Goal: Ask a question: Seek information or help from site administrators or community

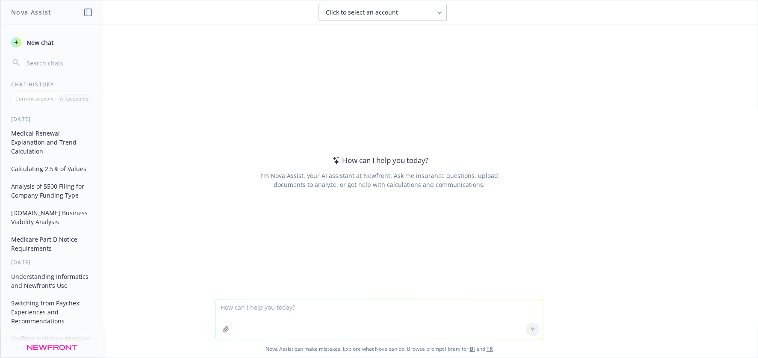
click at [201, 125] on div "How can I help you [DATE]? I'm Nova Assist, your AI assistant at Newfront. Ask …" at bounding box center [378, 161] width 757 height 275
click at [44, 142] on button "Medical Renewal Explanation and Trend Calculation" at bounding box center [52, 142] width 89 height 32
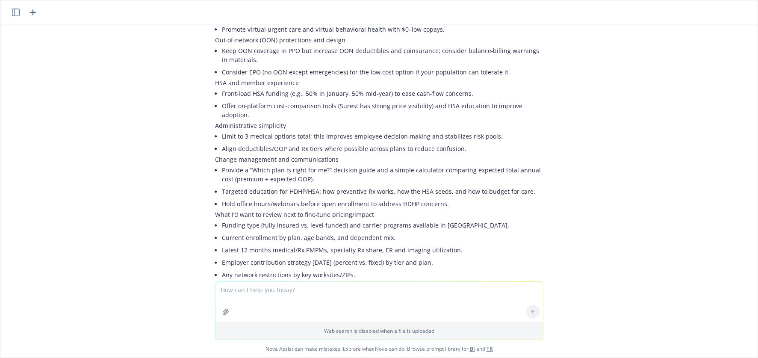
scroll to position [2659, 0]
